Goal: Task Accomplishment & Management: Use online tool/utility

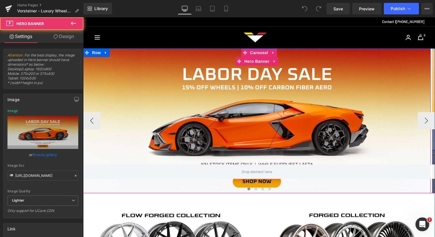
click at [232, 122] on div at bounding box center [257, 120] width 348 height 145
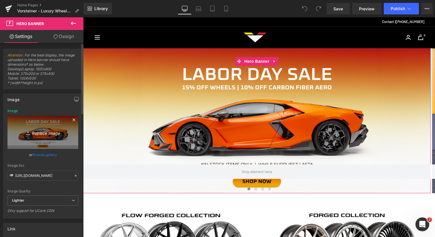
click at [33, 129] on icon "Replace Image" at bounding box center [43, 132] width 46 height 7
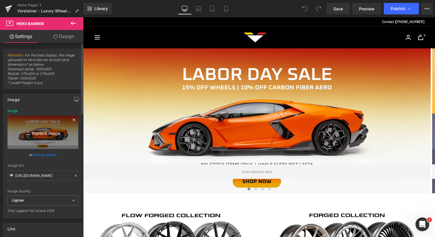
type input "C:\fakepath\Vorsteiner [DATE] Sale 2025 Ads_Website Banner Desktop 6-min.jpg"
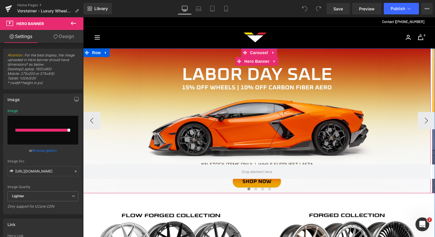
click at [150, 139] on div at bounding box center [257, 120] width 348 height 145
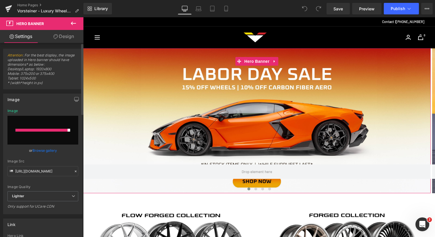
click at [48, 133] on input "file" at bounding box center [42, 130] width 71 height 29
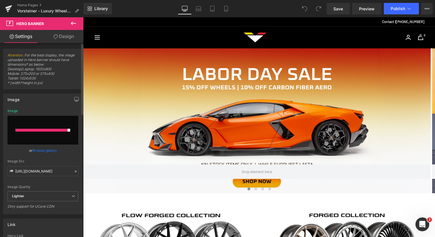
type input "C:\fakepath\Vorsteiner [DATE] Sale 2025 Ads_Website Banner Desktop 6-min.jpg"
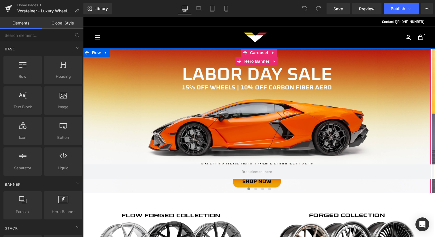
click at [218, 101] on div at bounding box center [257, 120] width 348 height 145
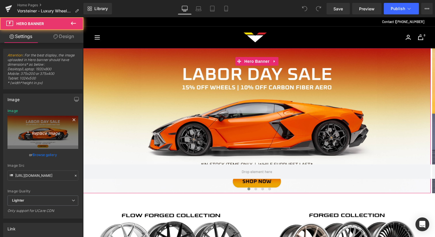
click at [43, 126] on link "Replace Image" at bounding box center [42, 132] width 71 height 33
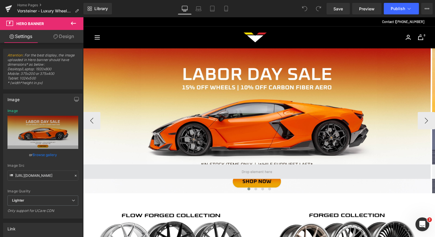
type input "C:\fakepath\Vorsteiner [DATE] Sale 2025 Ads_Website Banner Desktop 6-min.jpg"
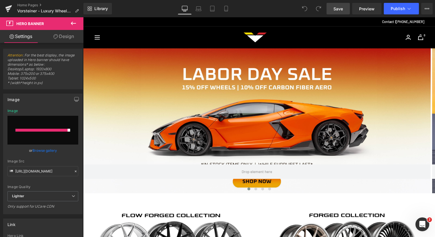
click at [346, 13] on link "Save" at bounding box center [338, 9] width 23 height 12
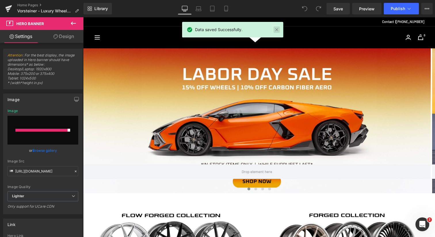
click at [276, 29] on link at bounding box center [277, 29] width 6 height 6
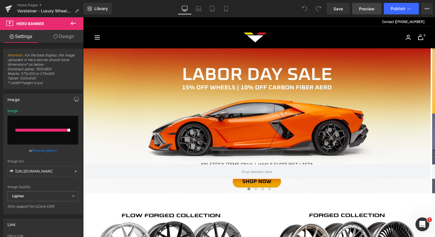
click at [359, 7] on link "Preview" at bounding box center [366, 9] width 29 height 12
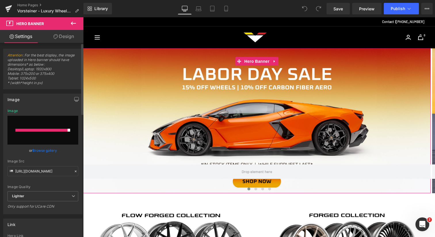
click at [22, 130] on div at bounding box center [42, 130] width 52 height 3
click at [62, 134] on input "file" at bounding box center [42, 130] width 71 height 29
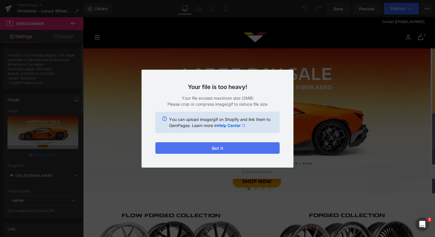
click at [209, 147] on button "Got it" at bounding box center [217, 148] width 124 height 12
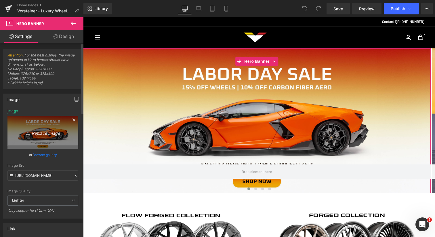
click at [61, 132] on icon "Replace Image" at bounding box center [43, 132] width 46 height 7
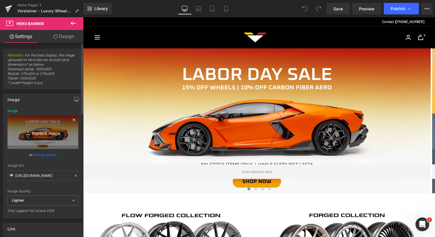
type input "C:\fakepath\Vorsteiner [DATE] Sale 2025 Ads_Website Banner Desktop 6-min.jpg"
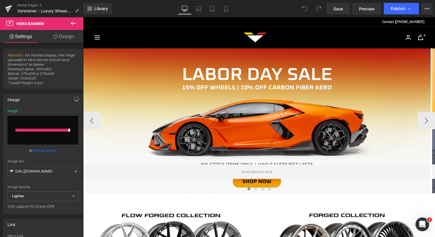
type input "[URL][DOMAIN_NAME]"
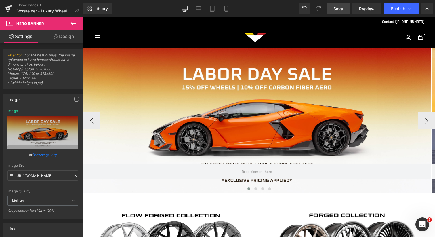
click at [333, 11] on link "Save" at bounding box center [338, 9] width 23 height 12
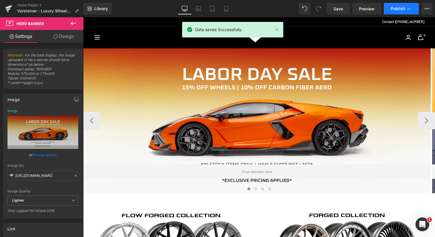
click at [397, 8] on span "Publish" at bounding box center [398, 8] width 14 height 5
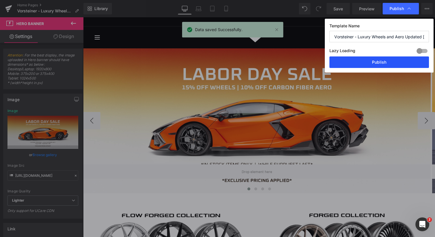
click at [383, 61] on button "Publish" at bounding box center [379, 62] width 100 height 12
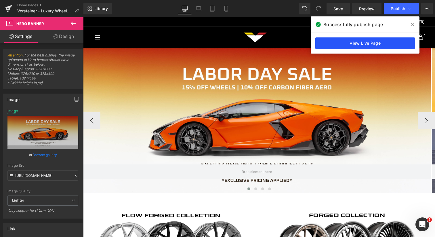
click at [348, 45] on link "View Live Page" at bounding box center [365, 43] width 100 height 12
